Goal: Information Seeking & Learning: Check status

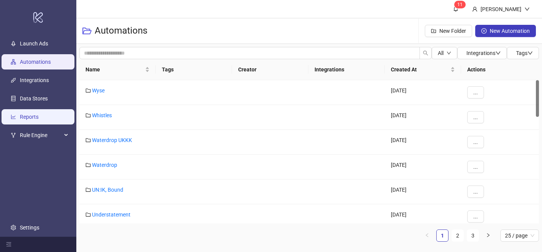
click at [39, 114] on link "Reports" at bounding box center [29, 117] width 19 height 6
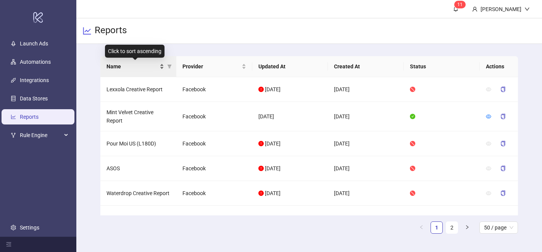
click at [144, 66] on span "Name" at bounding box center [133, 66] width 52 height 8
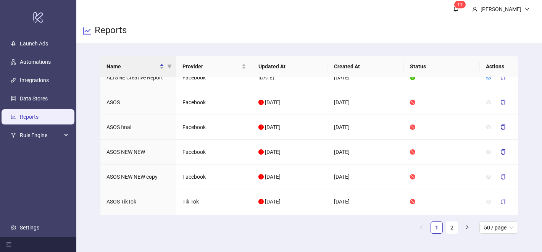
scroll to position [86, 0]
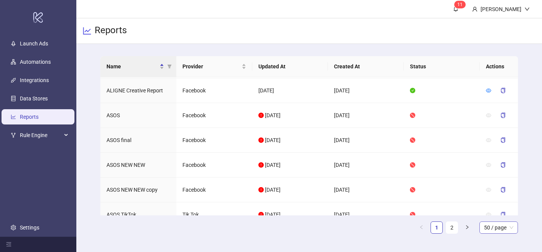
click at [488, 224] on span "50 / page" at bounding box center [498, 227] width 29 height 11
click at [488, 214] on div "100 / page" at bounding box center [499, 212] width 26 height 8
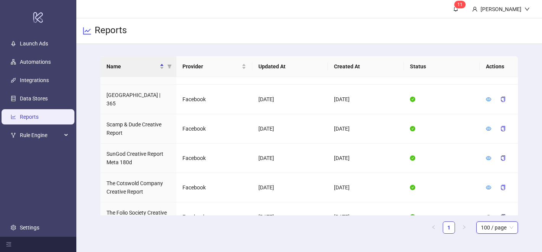
scroll to position [1857, 0]
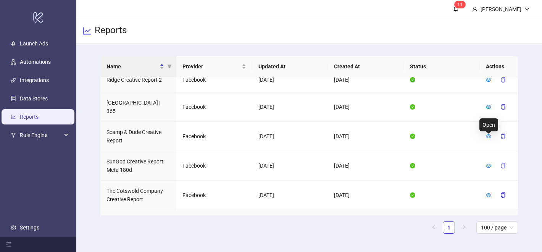
click at [487, 222] on icon "eye" at bounding box center [488, 224] width 5 height 5
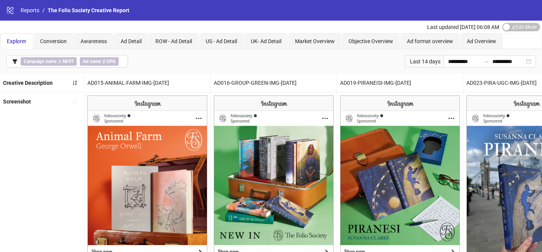
click at [421, 58] on div "Last 14 days" at bounding box center [424, 61] width 39 height 12
click at [423, 60] on div "Last 14 days" at bounding box center [424, 61] width 39 height 12
click at [448, 59] on input "**********" at bounding box center [464, 61] width 32 height 8
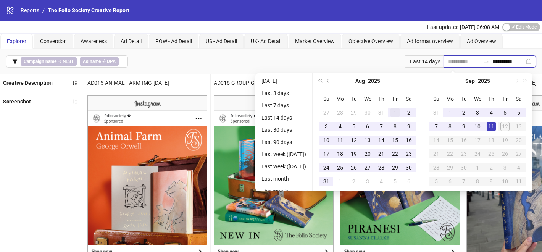
type input "**********"
click at [394, 109] on div "1" at bounding box center [395, 112] width 9 height 9
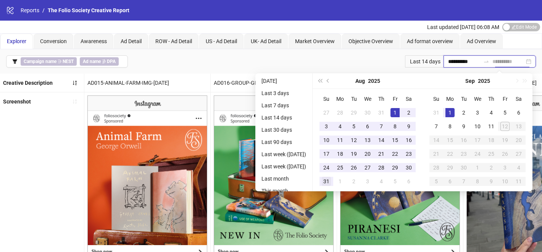
type input "**********"
click at [333, 181] on td "31" at bounding box center [327, 182] width 14 height 14
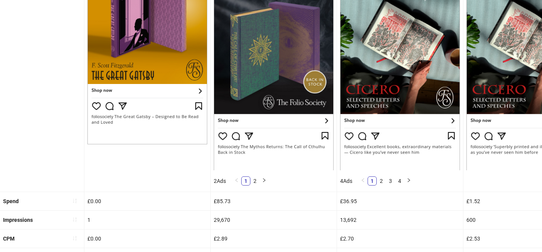
scroll to position [163, 0]
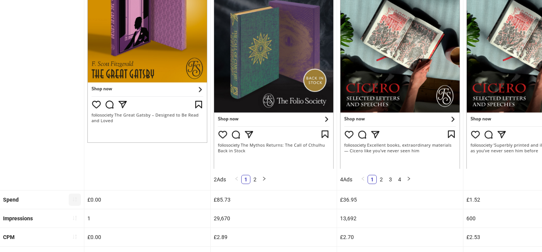
click at [78, 195] on button "button" at bounding box center [75, 200] width 12 height 12
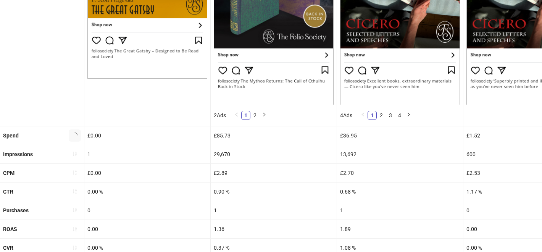
scroll to position [227, 0]
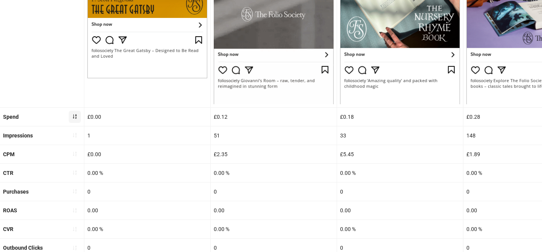
click at [75, 119] on span "button" at bounding box center [74, 117] width 5 height 6
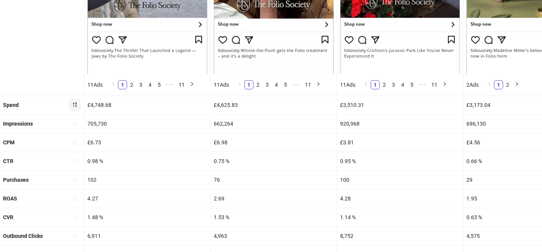
scroll to position [259, 0]
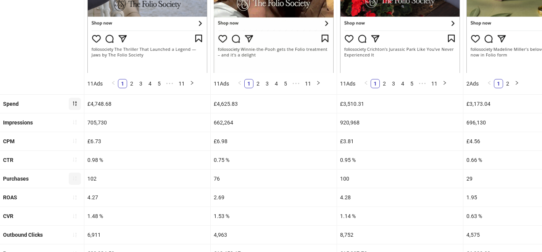
click at [74, 178] on icon "sort-ascending" at bounding box center [74, 178] width 5 height 5
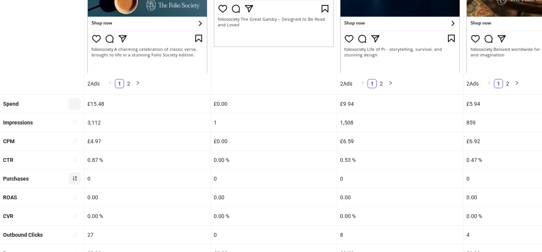
click at [74, 178] on icon "sort-ascending" at bounding box center [74, 178] width 5 height 5
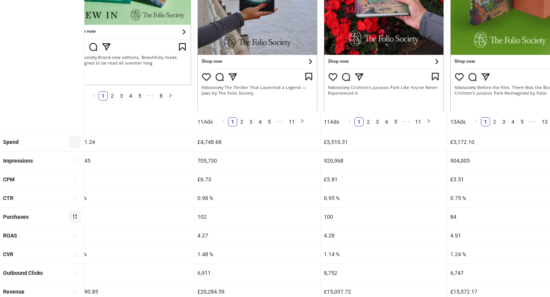
scroll to position [30, 0]
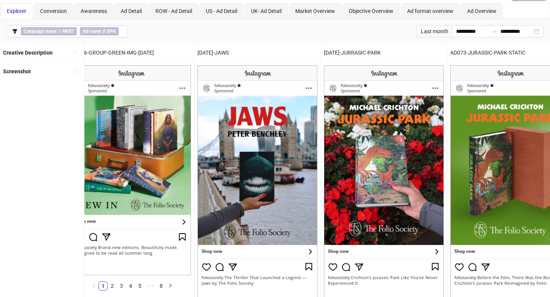
click at [363, 177] on img at bounding box center [384, 183] width 120 height 236
drag, startPoint x: 363, startPoint y: 177, endPoint x: 491, endPoint y: 165, distance: 128.1
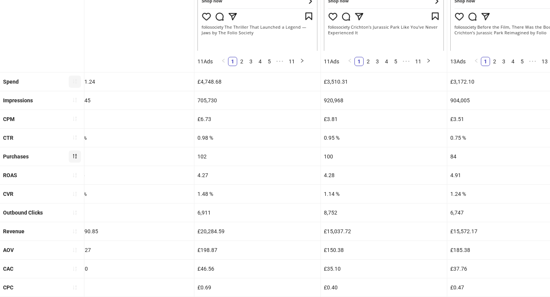
scroll to position [349, 0]
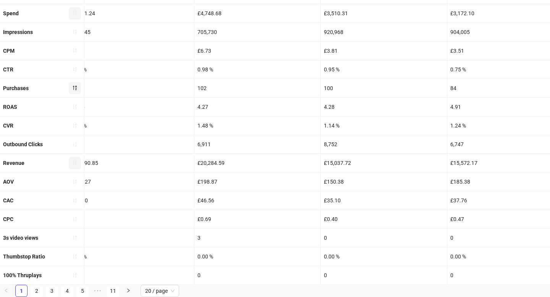
click at [79, 165] on button "button" at bounding box center [75, 163] width 12 height 12
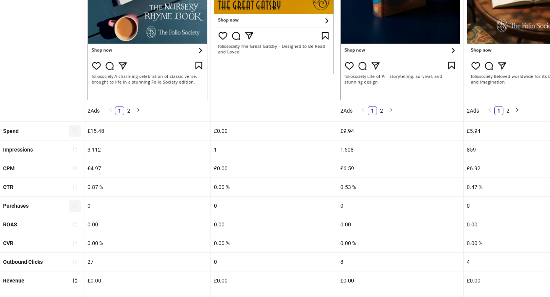
scroll to position [262, 0]
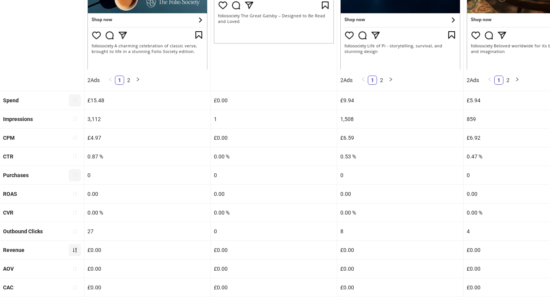
click at [73, 251] on icon "sort-ascending" at bounding box center [74, 250] width 5 height 5
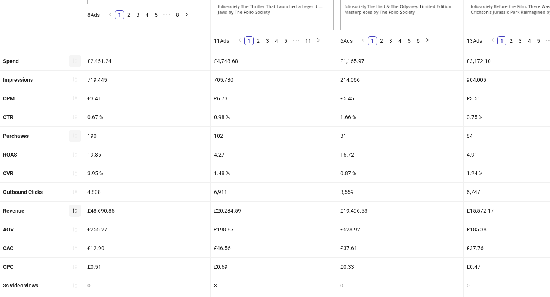
scroll to position [323, 0]
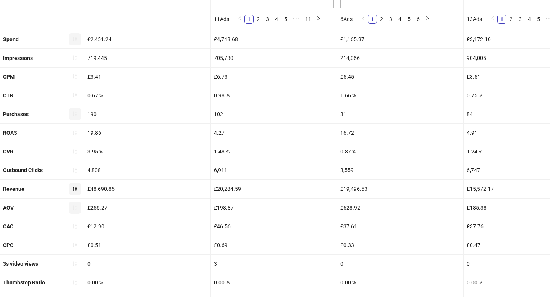
click at [75, 204] on button "button" at bounding box center [75, 208] width 12 height 12
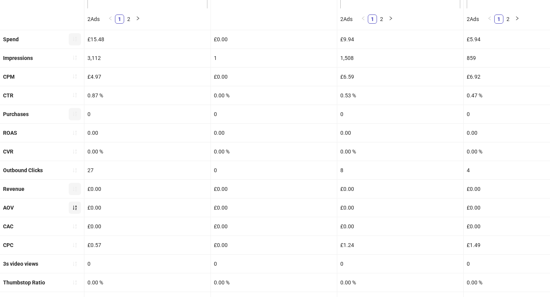
scroll to position [349, 0]
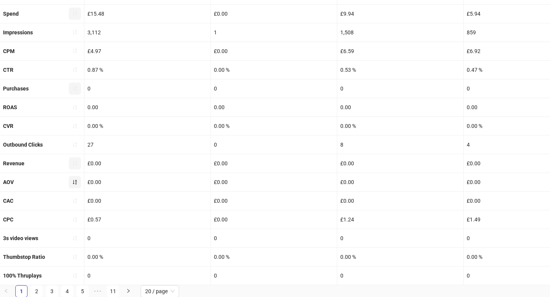
click at [78, 182] on button "button" at bounding box center [75, 182] width 12 height 12
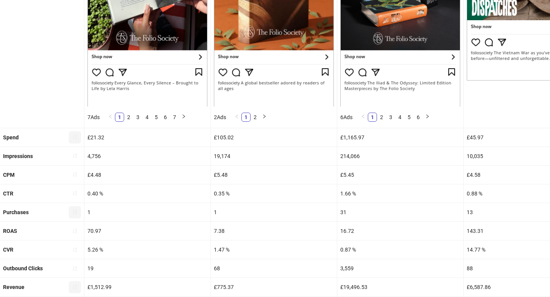
scroll to position [236, 0]
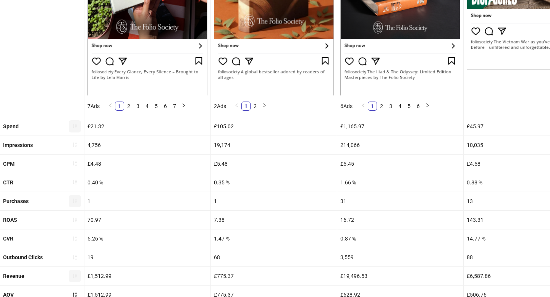
click at [69, 127] on button "button" at bounding box center [75, 126] width 12 height 12
click at [71, 127] on button "button" at bounding box center [75, 126] width 12 height 12
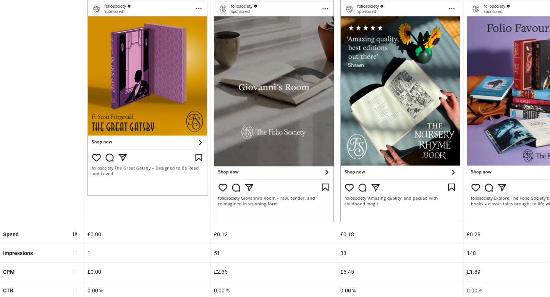
scroll to position [112, 0]
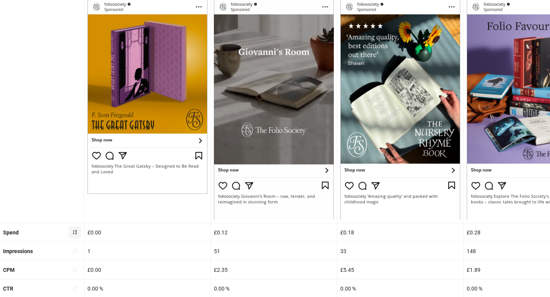
click at [76, 230] on icon "sort-ascending" at bounding box center [75, 232] width 4 height 5
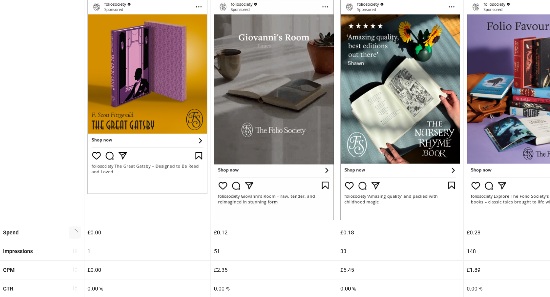
click at [75, 230] on icon "loading" at bounding box center [75, 233] width 6 height 6
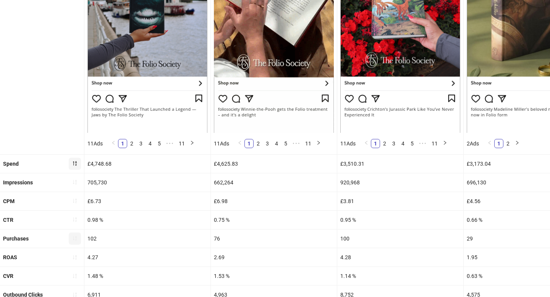
scroll to position [199, 0]
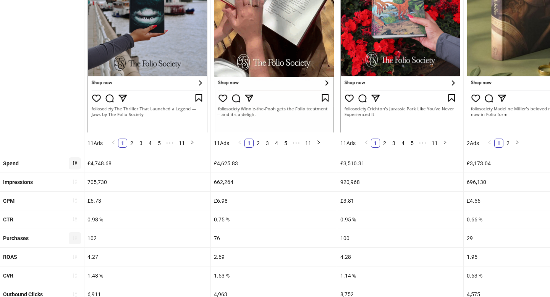
click at [82, 235] on div "Purchases" at bounding box center [42, 238] width 84 height 18
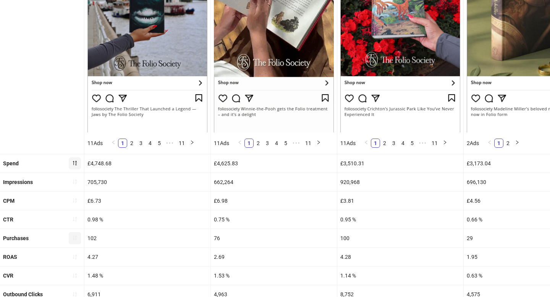
click at [80, 236] on button "button" at bounding box center [75, 238] width 12 height 12
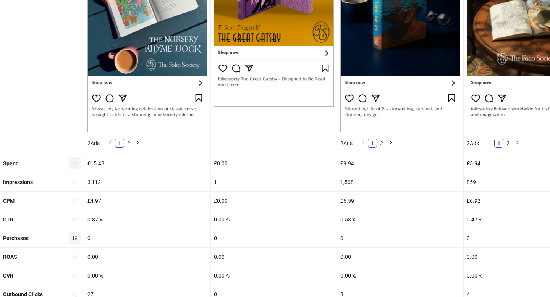
click at [80, 236] on button "button" at bounding box center [75, 238] width 12 height 12
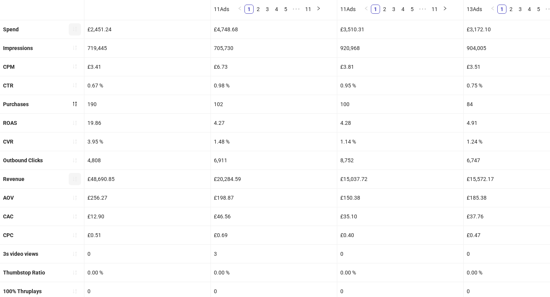
scroll to position [333, 0]
